Goal: Transaction & Acquisition: Purchase product/service

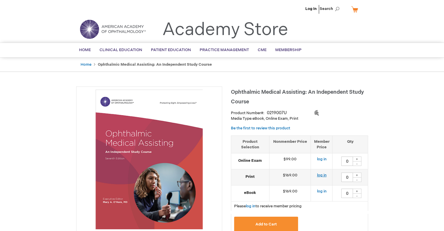
click at [323, 175] on link "log in" at bounding box center [321, 175] width 10 height 5
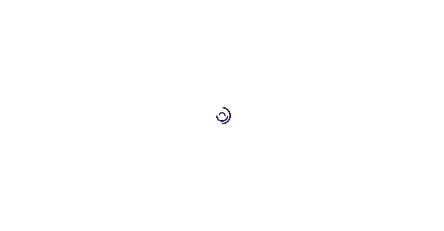
type input "0"
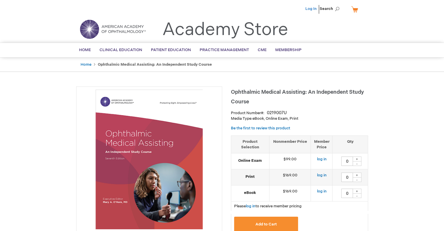
click at [311, 8] on link "Log In" at bounding box center [310, 8] width 11 height 5
click at [322, 175] on link "log in" at bounding box center [321, 175] width 10 height 5
click at [350, 177] on input "0" at bounding box center [347, 176] width 12 height 9
type input "1"
click at [266, 224] on span "Add to Cart" at bounding box center [265, 224] width 21 height 5
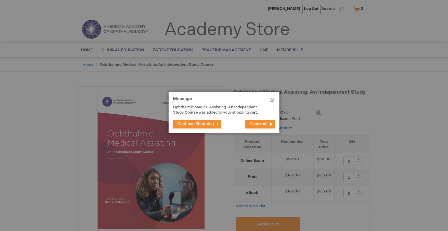
click at [254, 124] on span "Checkout" at bounding box center [258, 123] width 18 height 5
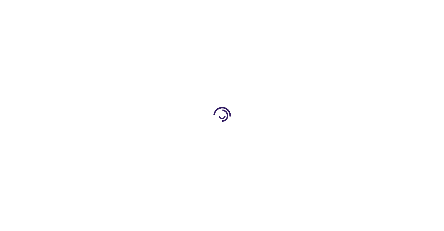
select select "US"
select select "54"
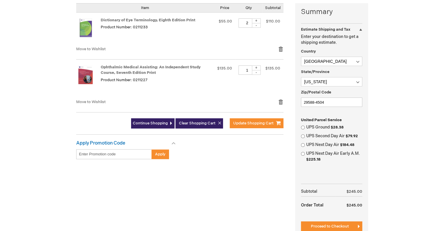
scroll to position [117, 0]
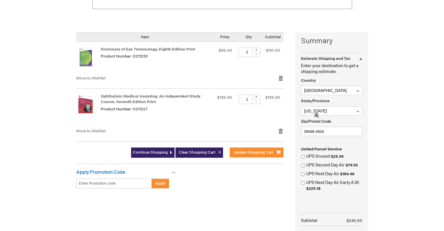
click at [257, 55] on div "-" at bounding box center [256, 54] width 9 height 5
click at [256, 55] on div "-" at bounding box center [256, 54] width 9 height 5
type input "0"
click at [245, 155] on button "Update Shopping Cart" at bounding box center [257, 152] width 54 height 10
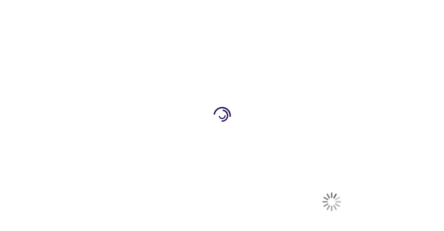
select select "US"
select select "54"
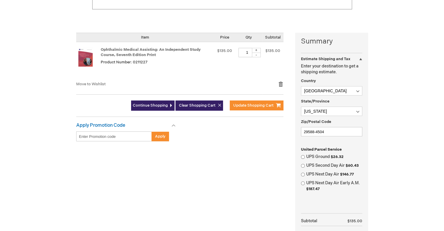
scroll to position [117, 0]
click at [302, 156] on input "UPS Ground $26.32" at bounding box center [303, 157] width 4 height 4
radio input "true"
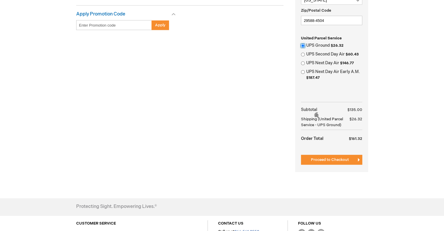
scroll to position [233, 0]
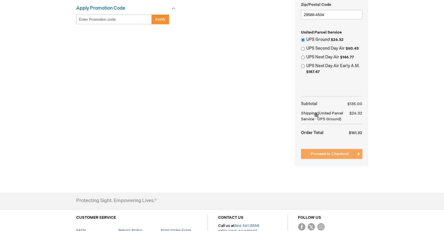
click at [329, 153] on span "Proceed to Checkout" at bounding box center [330, 153] width 38 height 5
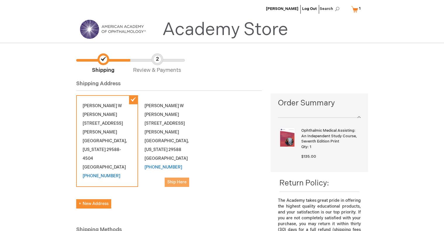
click at [174, 179] on span "Ship Here" at bounding box center [176, 181] width 19 height 5
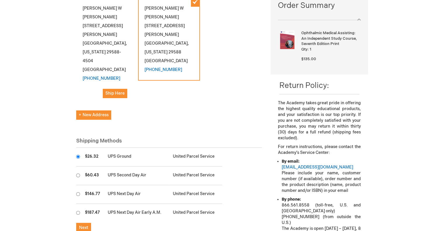
scroll to position [87, 0]
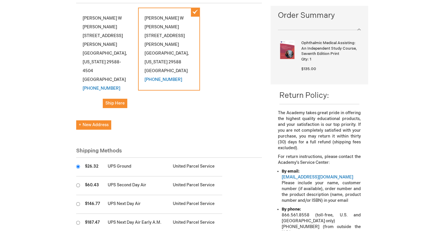
click at [107, 43] on div "[PERSON_NAME] [STREET_ADDRESS][PERSON_NAME][US_STATE] [PHONE_NUMBER] Ship Here" at bounding box center [107, 61] width 62 height 107
click at [117, 99] on button "Ship Here" at bounding box center [115, 103] width 24 height 9
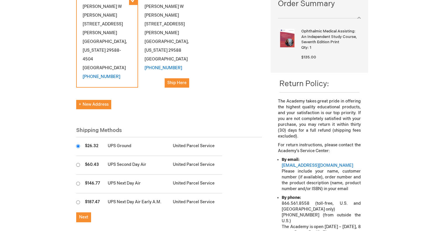
scroll to position [140, 0]
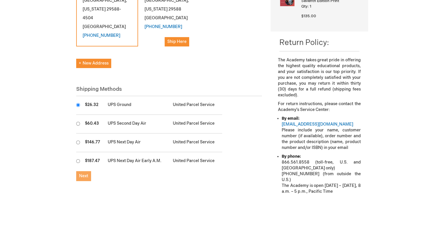
click at [80, 173] on span "Next" at bounding box center [83, 175] width 9 height 5
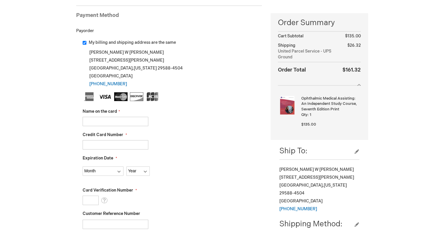
scroll to position [87, 0]
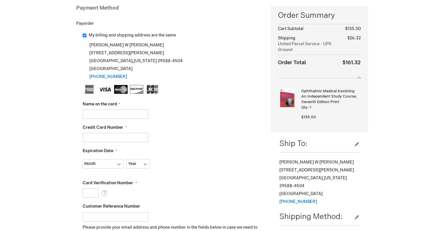
click at [108, 112] on input "Name on the card" at bounding box center [116, 113] width 66 height 9
type input "[PERSON_NAME]"
type input "5528020911555621"
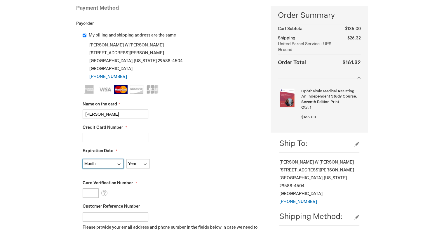
click at [106, 162] on select "Month 01 - January 02 - February 03 - March 04 - April 05 - May 06 - June 07 - …" at bounding box center [103, 163] width 41 height 9
select select "6"
click at [83, 159] on select "Month 01 - January 02 - February 03 - March 04 - April 05 - May 06 - June 07 - …" at bounding box center [103, 163] width 41 height 9
click at [143, 166] on select "Year 2025 2026 2027 2028 2029 2030 2031 2032 2033 2034 2035" at bounding box center [137, 163] width 23 height 9
select select "2026"
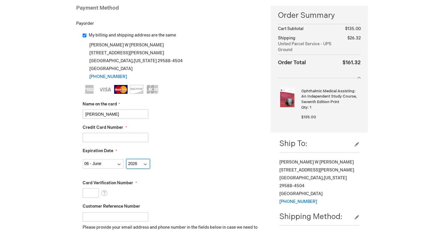
click at [126, 159] on select "Year 2025 2026 2027 2028 2029 2030 2031 2032 2033 2034 2035" at bounding box center [137, 163] width 23 height 9
click at [222, 168] on fieldset "Name on the card Allison Hough Credit Card Number 5528020911555621 Expiration D…" at bounding box center [172, 188] width 179 height 206
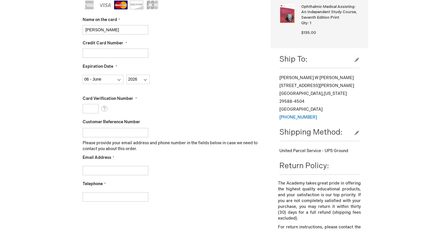
scroll to position [175, 0]
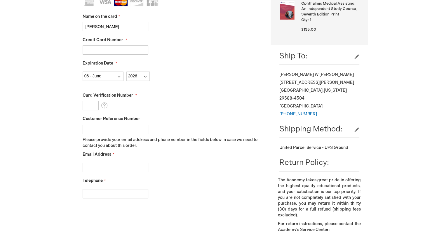
click at [92, 107] on input "Card Verification Number" at bounding box center [91, 105] width 16 height 9
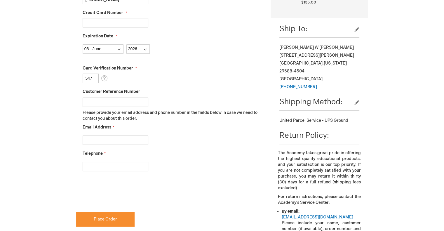
scroll to position [262, 0]
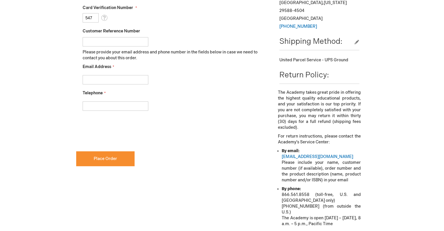
type input "547"
click at [127, 77] on input "Email Address" at bounding box center [116, 79] width 66 height 9
type input "a.hough@retinasouthcarolina.com"
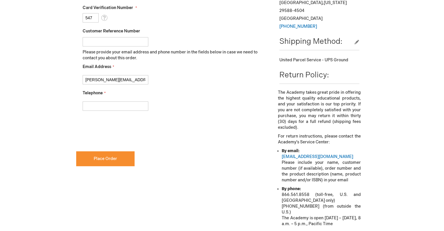
click at [105, 106] on input "Telephone" at bounding box center [116, 105] width 66 height 9
type input "8432153363"
checkbox input "true"
click at [116, 160] on span "Place Order" at bounding box center [105, 158] width 23 height 5
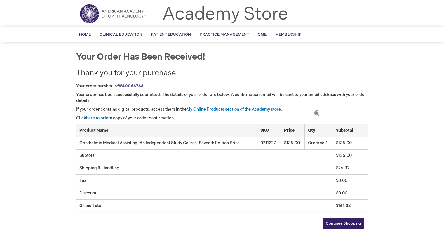
scroll to position [29, 0]
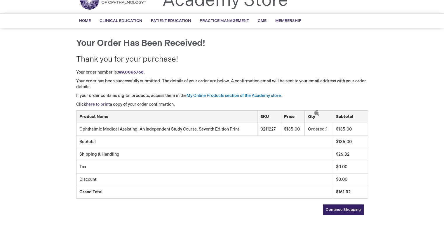
click at [96, 103] on link "here to print" at bounding box center [98, 104] width 24 height 5
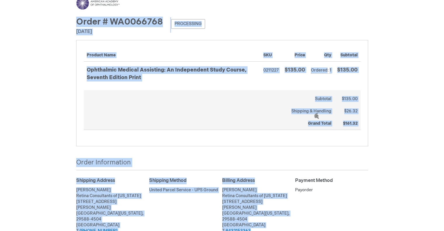
scroll to position [56, 0]
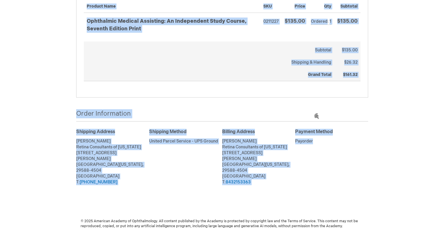
drag, startPoint x: 62, startPoint y: 23, endPoint x: 355, endPoint y: 185, distance: 334.7
click at [355, 185] on div "Menu Search Search × Advanced Search Search Account Toggle Nav" at bounding box center [222, 90] width 444 height 293
copy div "Order # WA0066768 Processing Order Date: [DATE] Items Ordered Items Ordered Pro…"
